Goal: Find specific page/section: Find specific page/section

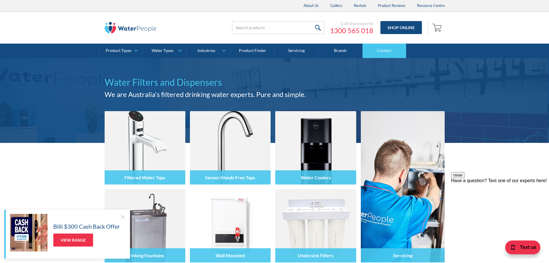
click at [394, 54] on link "Contact" at bounding box center [385, 51] width 44 height 14
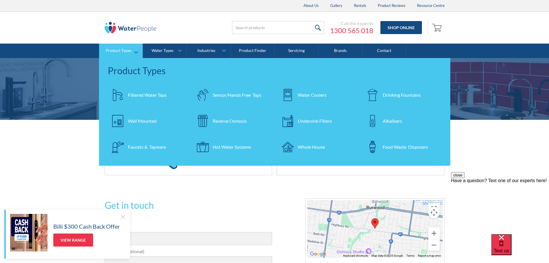
click at [311, 96] on div "Water Coolers" at bounding box center [312, 94] width 29 height 7
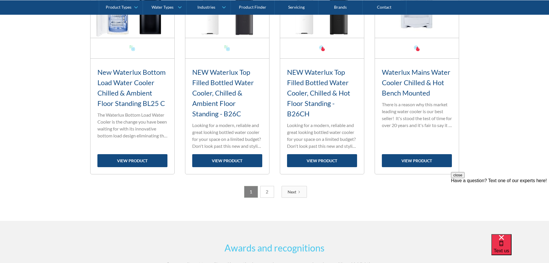
scroll to position [1009, 0]
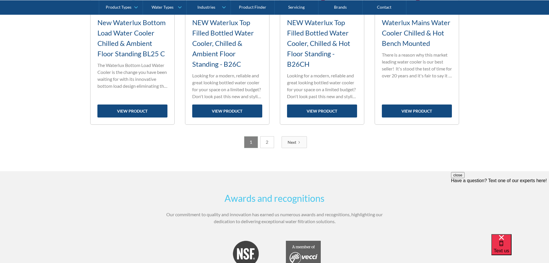
click at [293, 144] on div "Next" at bounding box center [292, 142] width 9 height 6
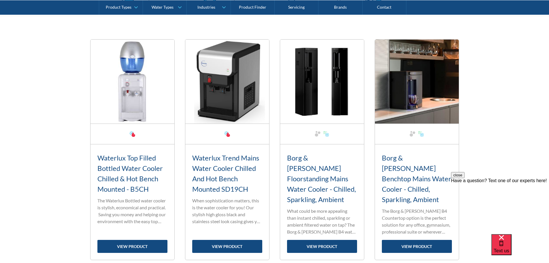
scroll to position [29, 0]
